Goal: Task Accomplishment & Management: Use online tool/utility

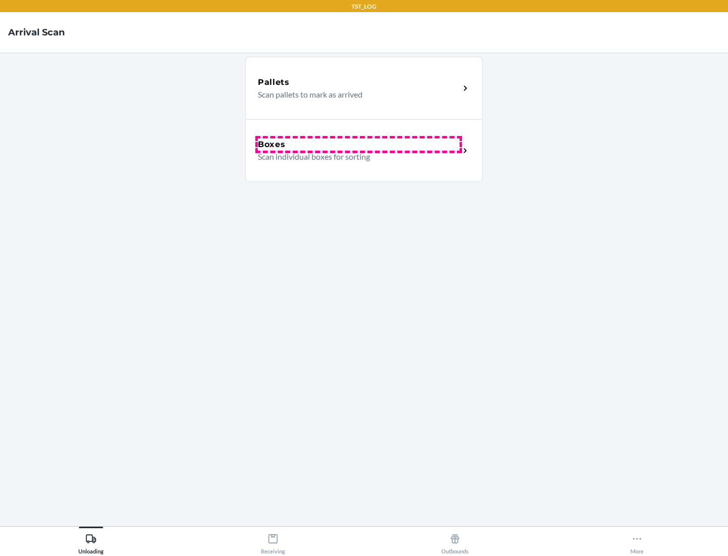
click at [358, 145] on div "Boxes" at bounding box center [359, 144] width 202 height 12
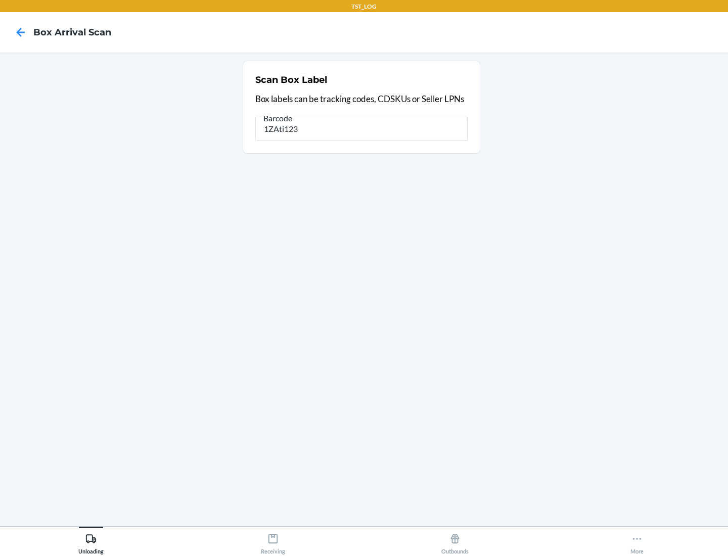
type input "1ZAti123"
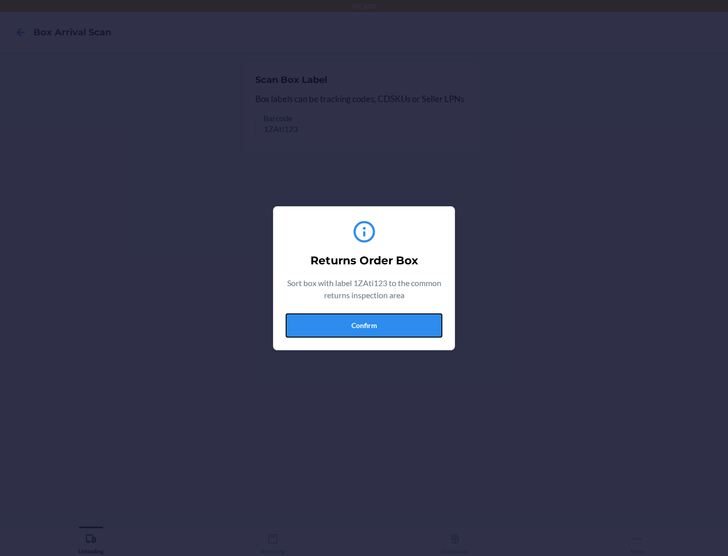
click at [364, 325] on button "Confirm" at bounding box center [364, 325] width 157 height 24
